Goal: Task Accomplishment & Management: Manage account settings

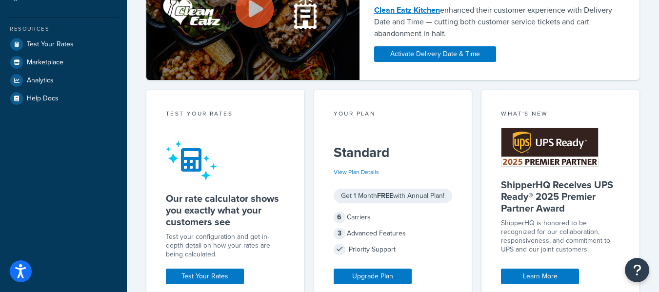
scroll to position [244, 0]
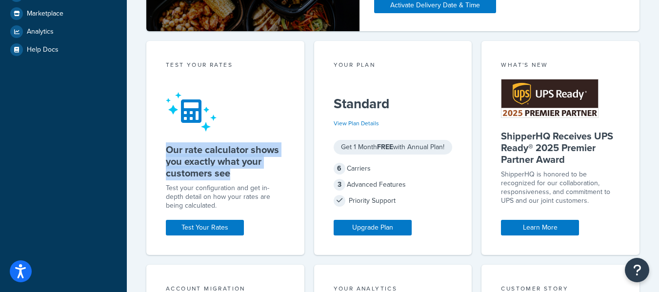
drag, startPoint x: 166, startPoint y: 148, endPoint x: 242, endPoint y: 175, distance: 80.5
click at [242, 175] on h5 "Our rate calculator shows you exactly what your customers see" at bounding box center [225, 161] width 119 height 35
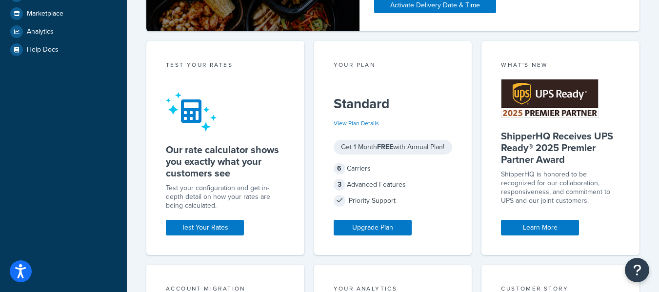
click at [235, 189] on div "Test your configuration and get in-depth detail on how your rates are being cal…" at bounding box center [225, 197] width 119 height 26
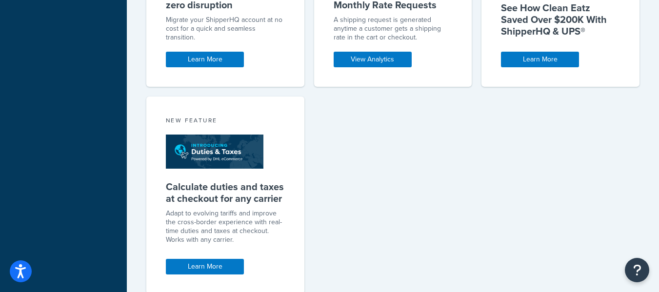
scroll to position [675, 0]
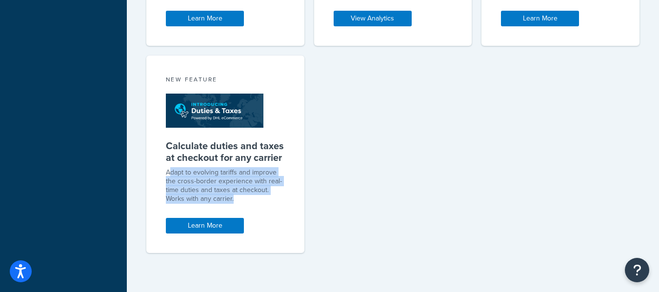
drag, startPoint x: 169, startPoint y: 173, endPoint x: 252, endPoint y: 199, distance: 87.1
click at [252, 199] on p "Adapt to evolving tariffs and improve the cross-border experience with real-tim…" at bounding box center [225, 185] width 119 height 35
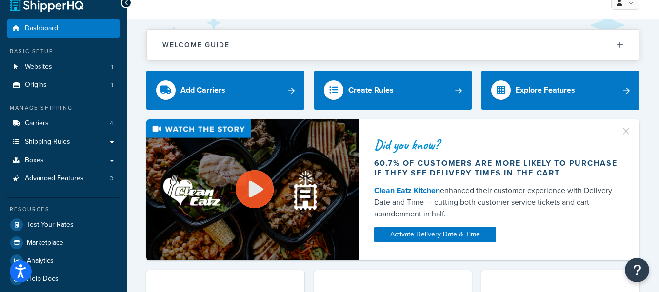
scroll to position [0, 0]
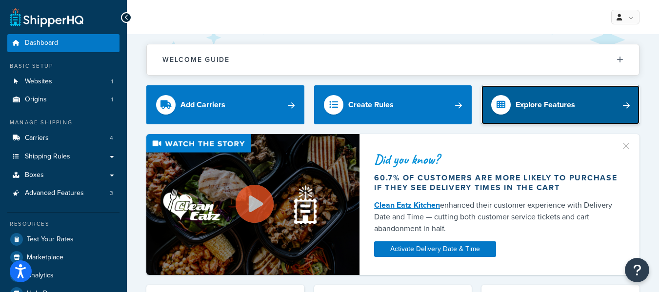
click at [619, 102] on link "Explore Features" at bounding box center [560, 104] width 158 height 39
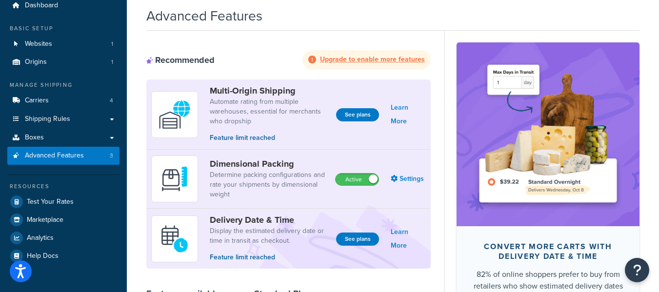
scroll to position [33, 0]
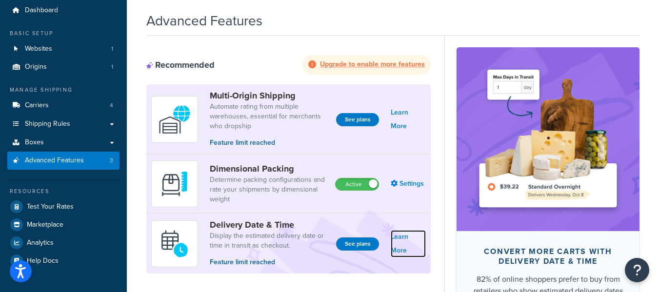
click at [410, 243] on link "Learn More" at bounding box center [408, 243] width 35 height 27
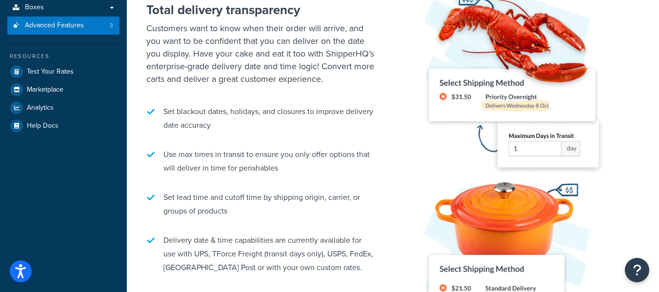
scroll to position [146, 0]
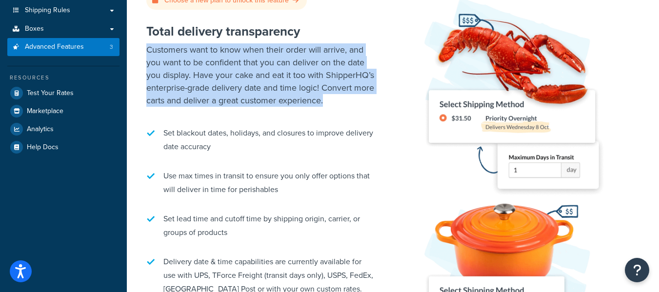
drag, startPoint x: 148, startPoint y: 48, endPoint x: 339, endPoint y: 105, distance: 199.6
click at [339, 105] on p "Customers want to know when their order will arrive, and you want to be confide…" at bounding box center [262, 74] width 232 height 63
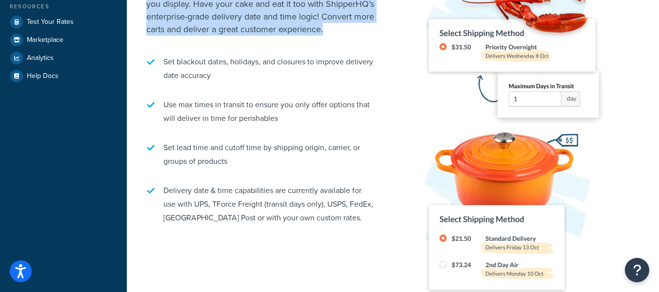
scroll to position [195, 0]
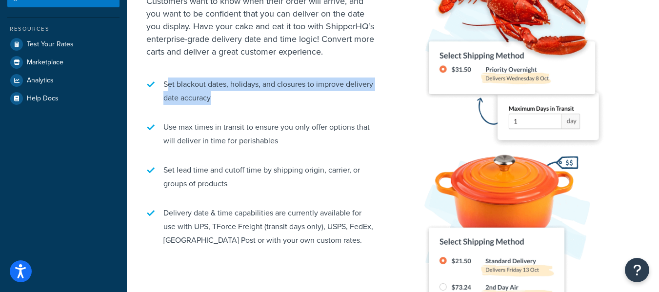
drag, startPoint x: 166, startPoint y: 84, endPoint x: 347, endPoint y: 91, distance: 181.0
click at [347, 91] on li "Set blackout dates, holidays, and closures to improve delivery date accuracy" at bounding box center [262, 91] width 232 height 37
click at [275, 93] on li "Set blackout dates, holidays, and closures to improve delivery date accuracy" at bounding box center [262, 91] width 232 height 37
drag, startPoint x: 248, startPoint y: 97, endPoint x: 163, endPoint y: 81, distance: 86.7
click at [163, 81] on li "Set blackout dates, holidays, and closures to improve delivery date accuracy" at bounding box center [262, 91] width 232 height 37
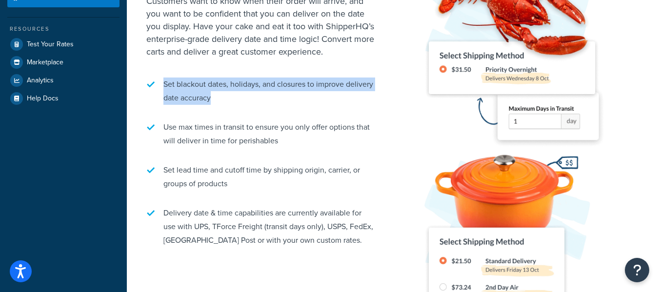
click at [264, 97] on li "Set blackout dates, holidays, and closures to improve delivery date accuracy" at bounding box center [262, 91] width 232 height 37
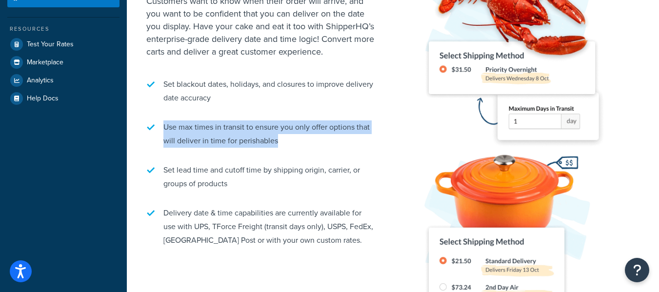
click at [161, 127] on li "Use max times in transit to ensure you only offer options that will deliver in …" at bounding box center [262, 134] width 232 height 37
click at [327, 142] on li "Use max times in transit to ensure you only offer options that will deliver in …" at bounding box center [262, 134] width 232 height 37
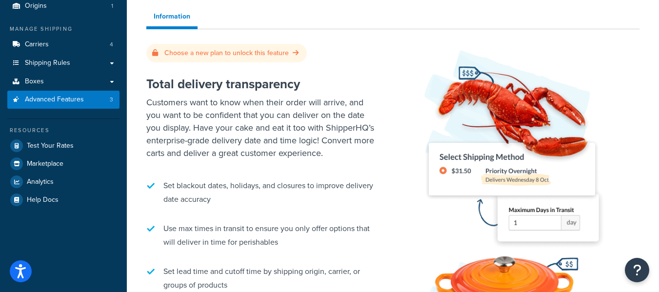
scroll to position [0, 0]
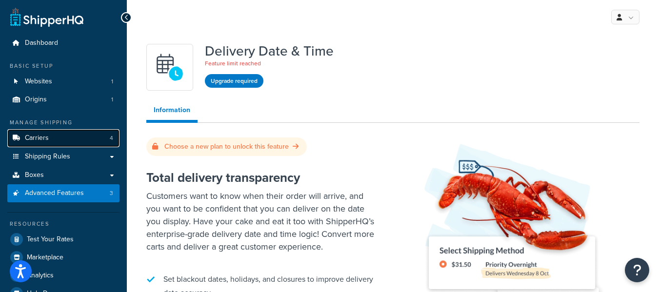
click at [51, 138] on link "Carriers 4" at bounding box center [63, 138] width 112 height 18
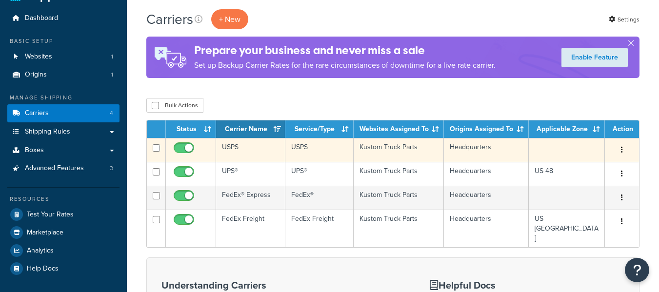
scroll to position [49, 0]
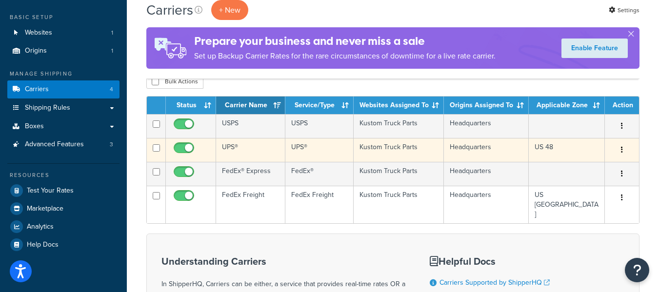
click at [623, 150] on button "button" at bounding box center [622, 150] width 14 height 16
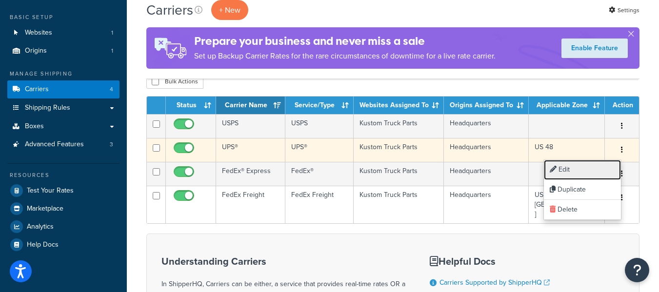
click at [581, 169] on link "Edit" at bounding box center [582, 170] width 77 height 20
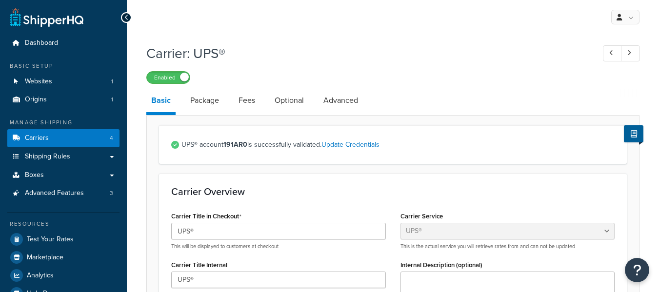
select select "ups"
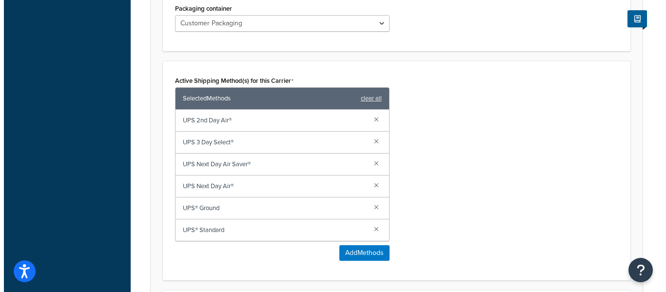
scroll to position [585, 0]
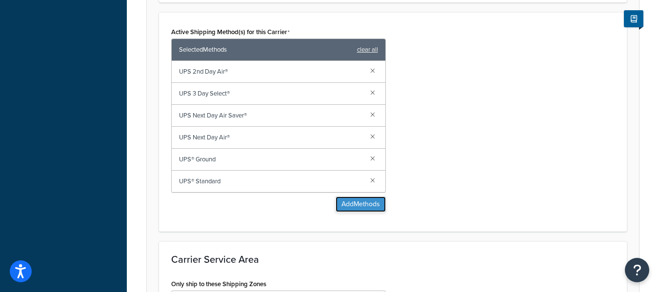
click at [344, 201] on button "Add Methods" at bounding box center [360, 204] width 50 height 16
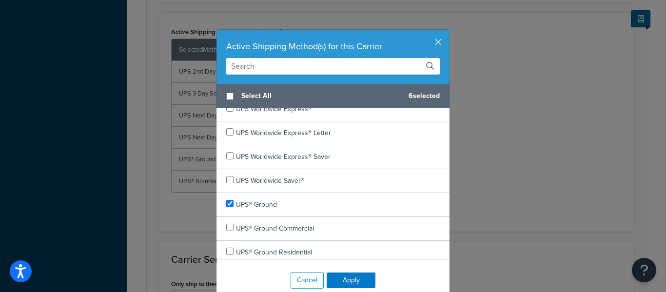
scroll to position [565, 0]
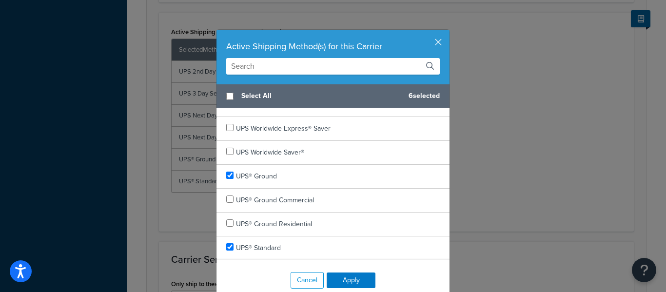
click at [287, 71] on input "text" at bounding box center [333, 66] width 214 height 17
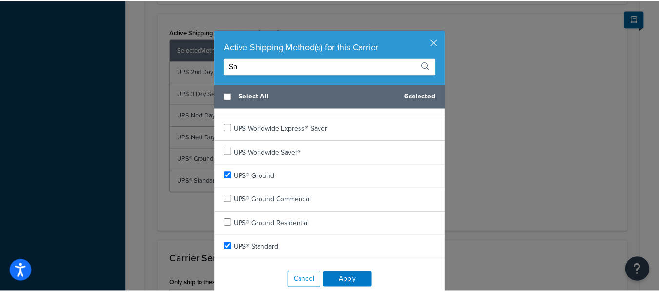
scroll to position [0, 0]
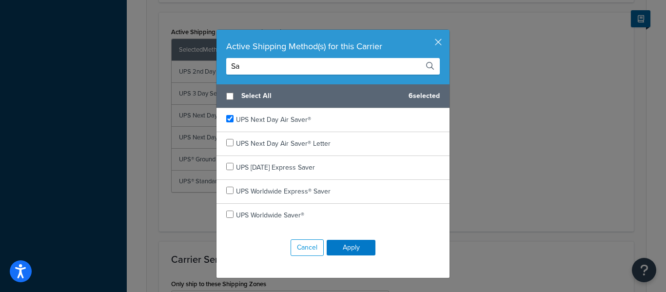
type input "S"
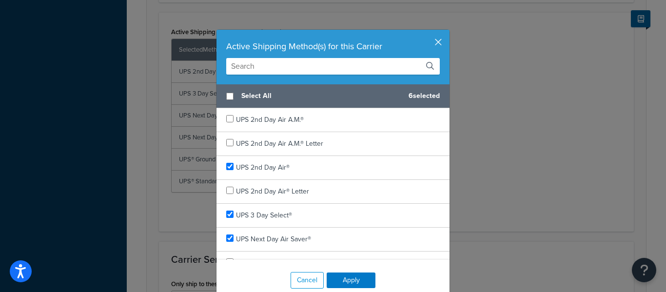
click at [447, 32] on button "button" at bounding box center [448, 31] width 2 height 2
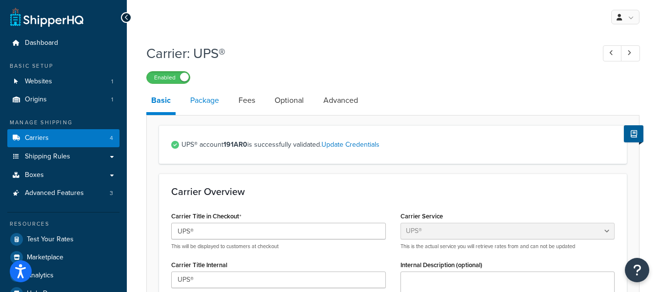
click at [186, 103] on link "Package" at bounding box center [204, 100] width 39 height 23
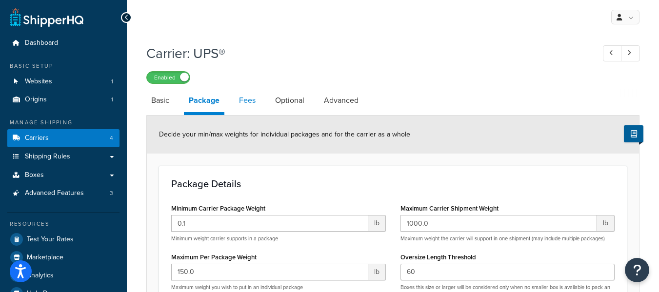
click at [250, 99] on link "Fees" at bounding box center [247, 100] width 26 height 23
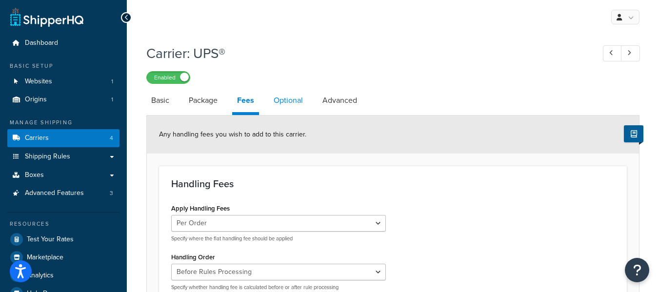
click at [285, 104] on link "Optional" at bounding box center [288, 100] width 39 height 23
select select "residential"
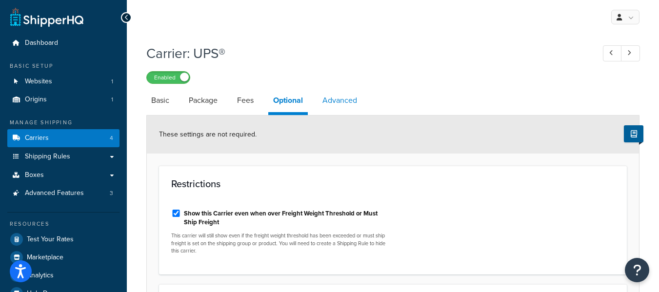
click at [348, 102] on link "Advanced" at bounding box center [339, 100] width 44 height 23
select select "false"
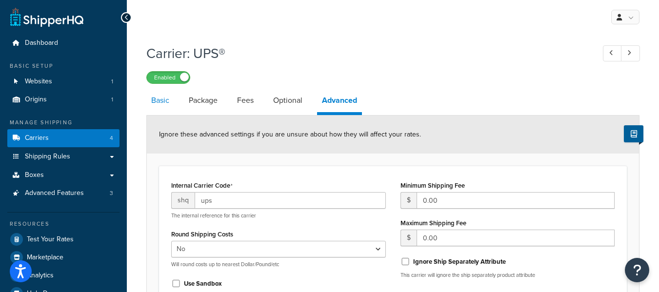
click at [149, 101] on link "Basic" at bounding box center [160, 100] width 28 height 23
select select "ups"
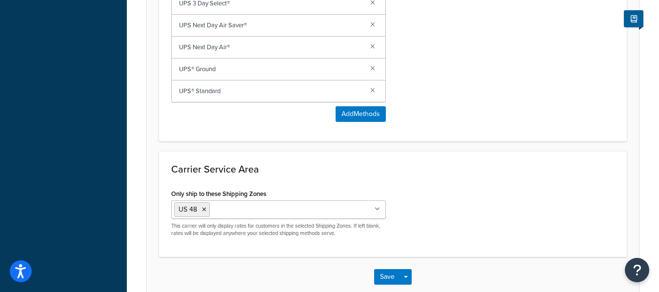
scroll to position [730, 0]
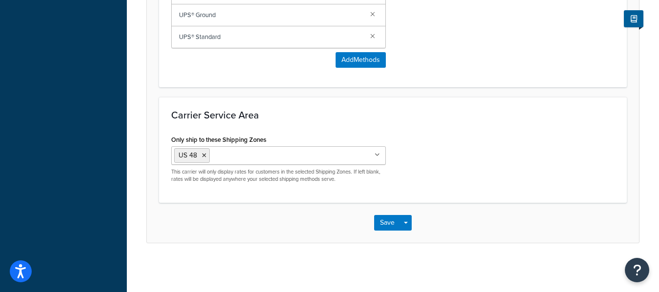
click at [377, 155] on icon at bounding box center [376, 155] width 5 height 6
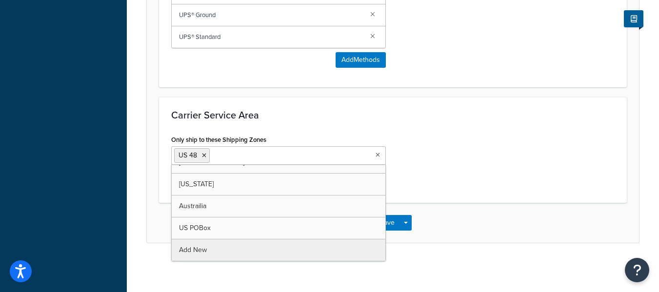
scroll to position [0, 0]
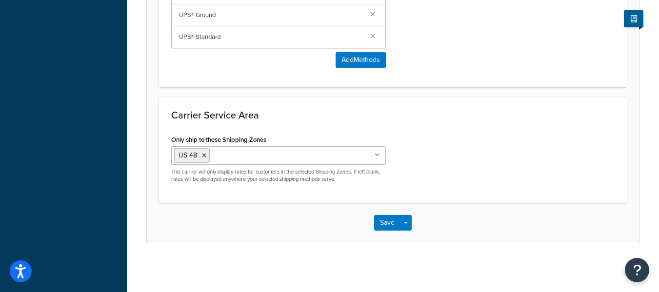
click at [492, 166] on div "Only ship to these Shipping Zones US 48 US APO US Canada Puerto Rico Austrailia…" at bounding box center [393, 162] width 458 height 58
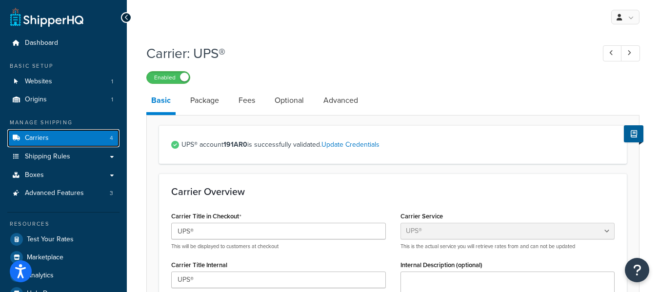
click at [49, 134] on link "Carriers 4" at bounding box center [63, 138] width 112 height 18
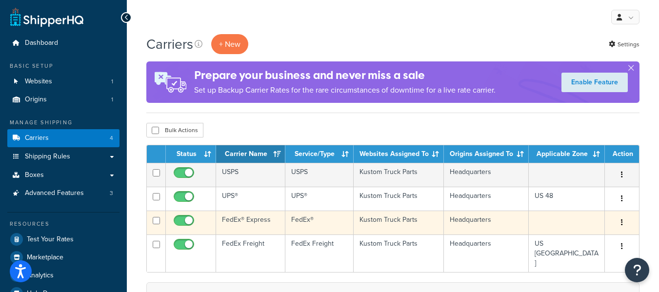
click at [622, 224] on icon "button" at bounding box center [622, 222] width 2 height 7
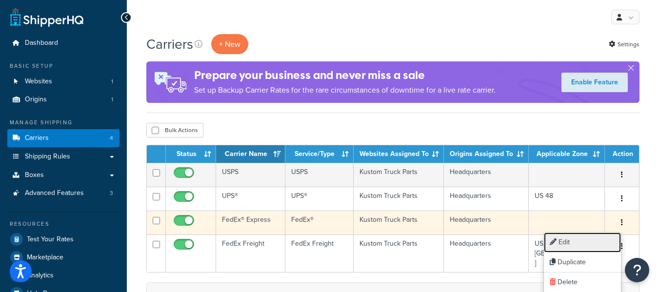
click at [596, 239] on link "Edit" at bounding box center [582, 243] width 77 height 20
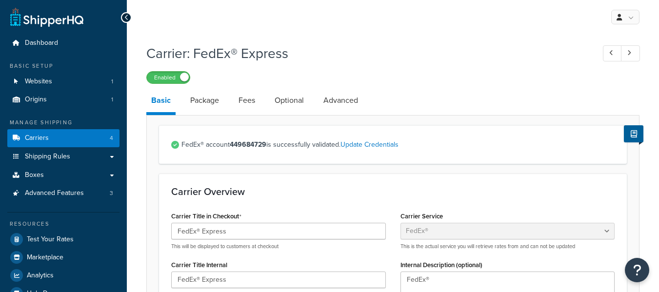
select select "fedEx"
select select "REGULAR_PICKUP"
select select "YOUR_PACKAGING"
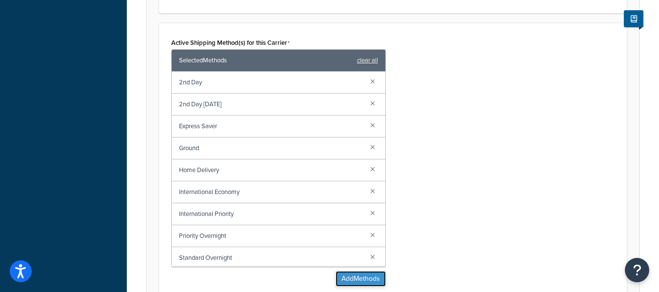
click at [363, 283] on button "Add Methods" at bounding box center [360, 279] width 50 height 16
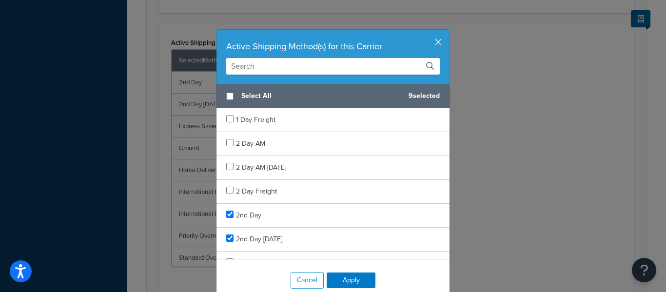
click at [318, 68] on input "text" at bounding box center [333, 66] width 214 height 17
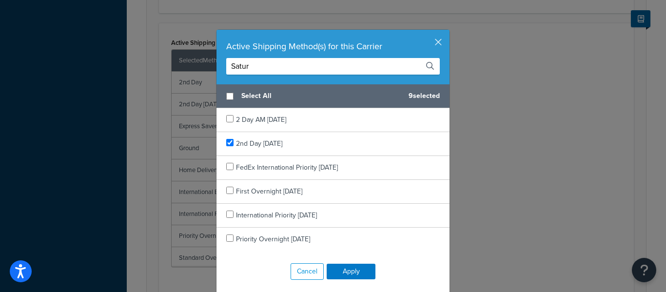
type input "Satur"
click at [447, 32] on button "button" at bounding box center [448, 31] width 2 height 2
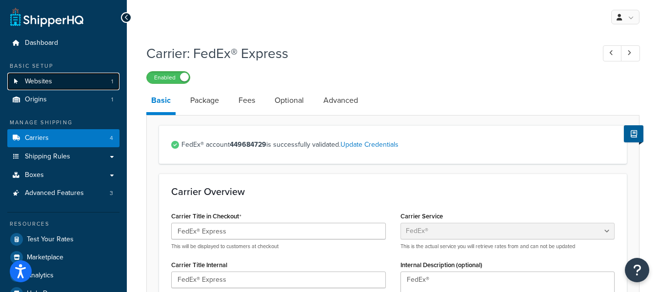
click at [36, 83] on span "Websites" at bounding box center [38, 82] width 27 height 8
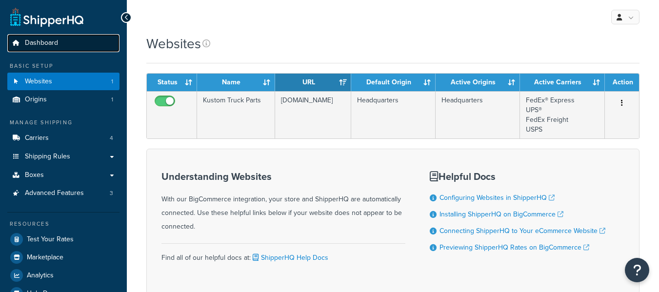
click at [42, 38] on link "Dashboard" at bounding box center [63, 43] width 112 height 18
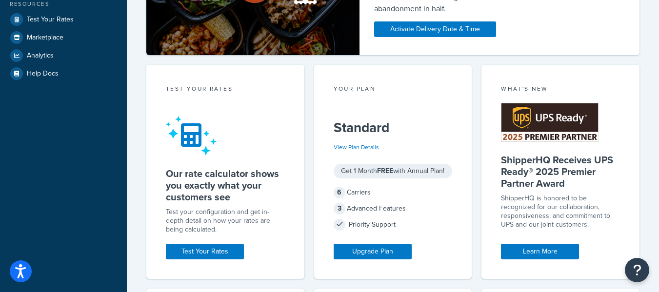
scroll to position [244, 0]
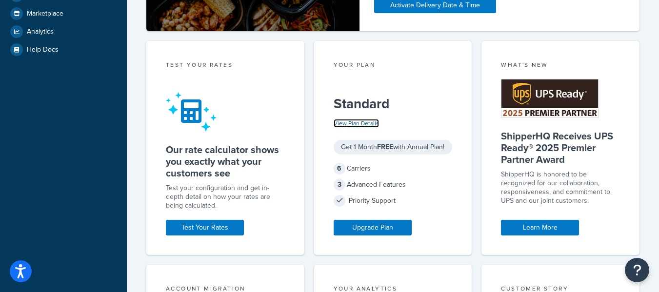
click at [352, 125] on link "View Plan Details" at bounding box center [355, 123] width 45 height 9
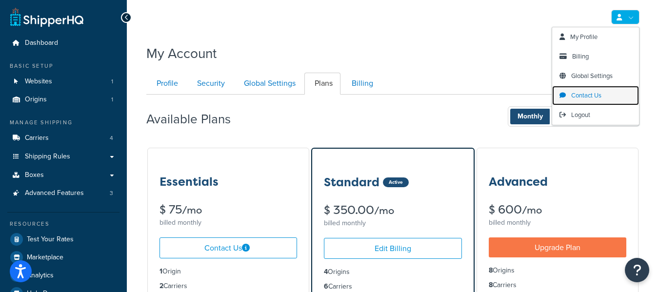
click at [588, 96] on span "Contact Us" at bounding box center [586, 95] width 30 height 9
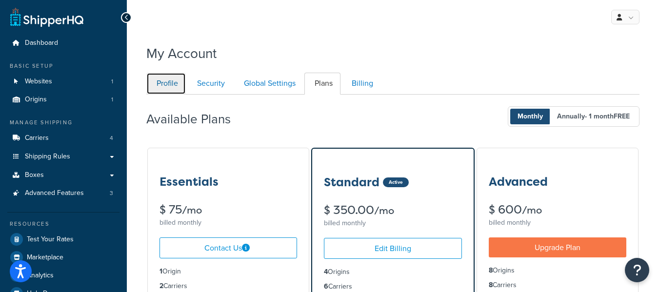
click at [173, 83] on link "Profile" at bounding box center [165, 84] width 39 height 22
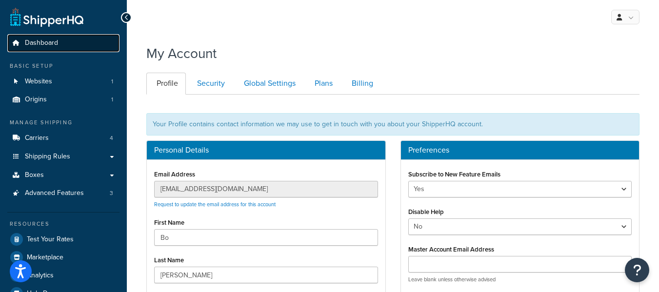
click at [56, 45] on span "Dashboard" at bounding box center [41, 43] width 33 height 8
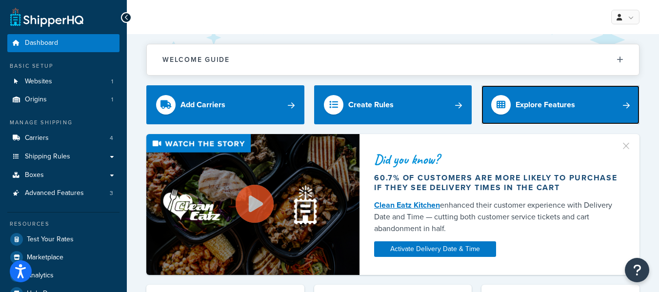
click at [598, 108] on link "Explore Features" at bounding box center [560, 104] width 158 height 39
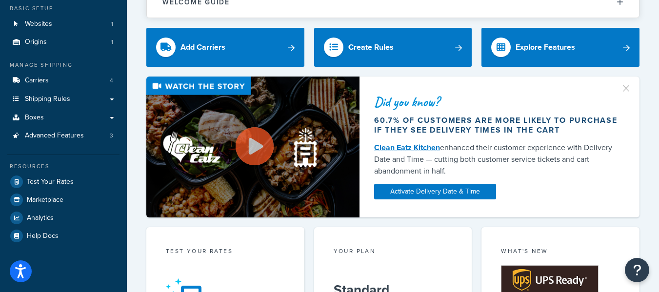
scroll to position [293, 0]
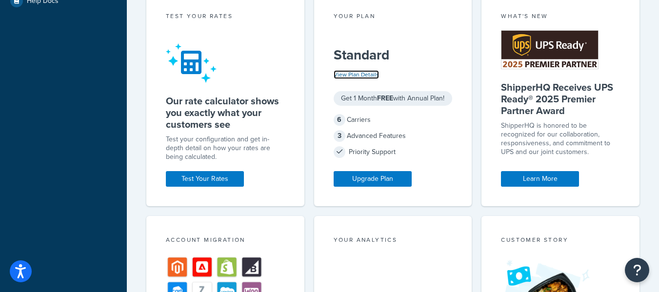
click at [360, 75] on link "View Plan Details" at bounding box center [355, 74] width 45 height 9
